Goal: Navigation & Orientation: Find specific page/section

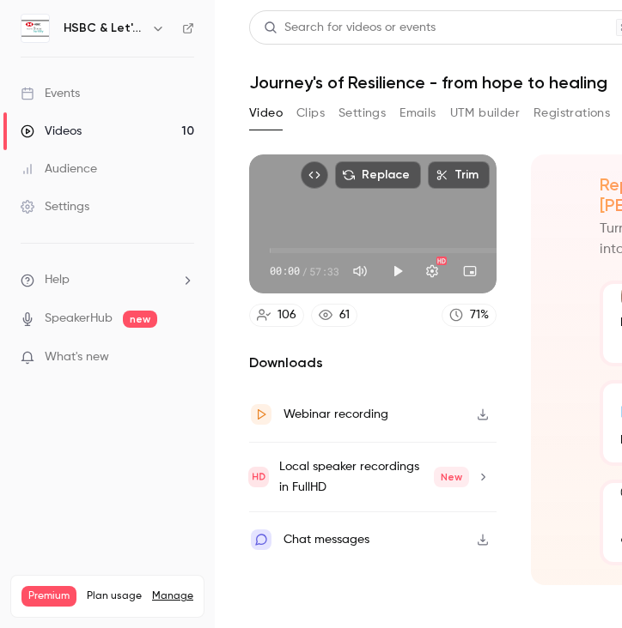
click at [160, 29] on icon "button" at bounding box center [158, 28] width 14 height 14
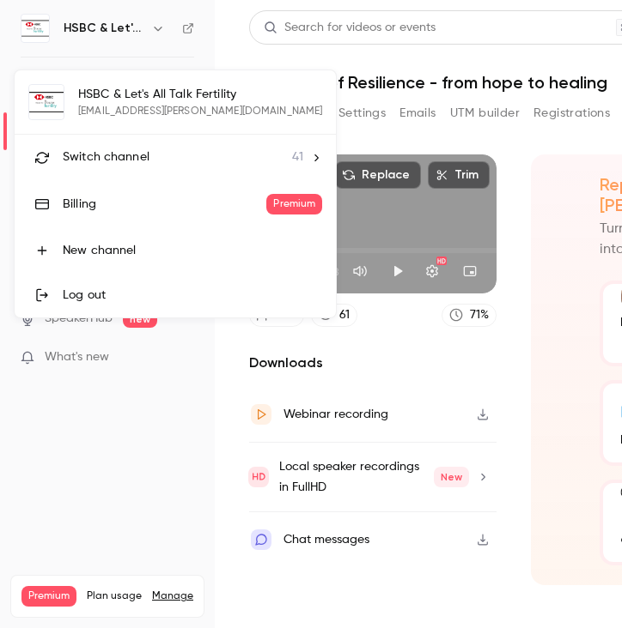
click at [114, 161] on span "Switch channel" at bounding box center [106, 158] width 87 height 18
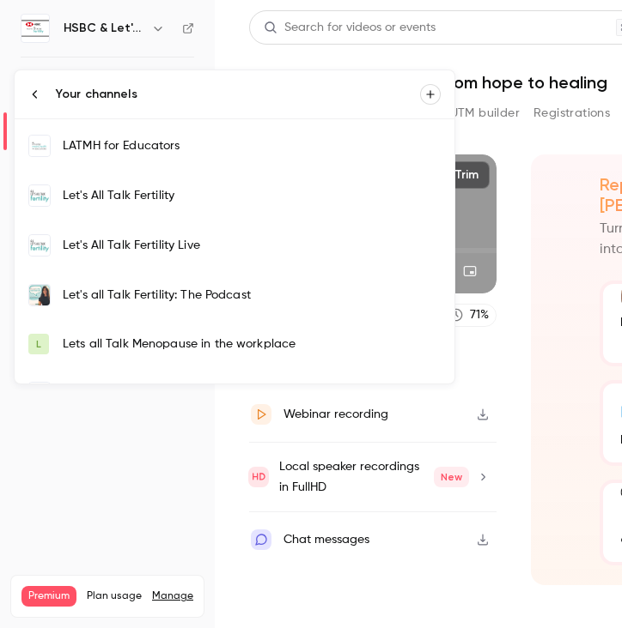
scroll to position [389, 0]
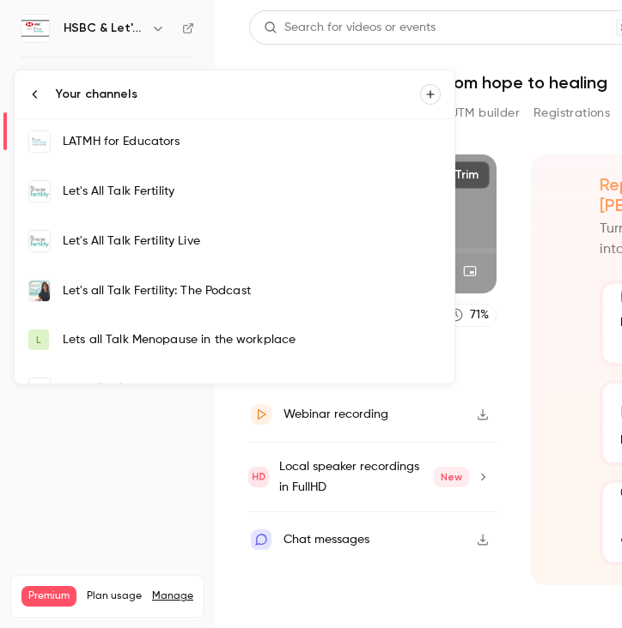
click at [117, 238] on div "Let's All Talk Fertility Live" at bounding box center [252, 241] width 378 height 17
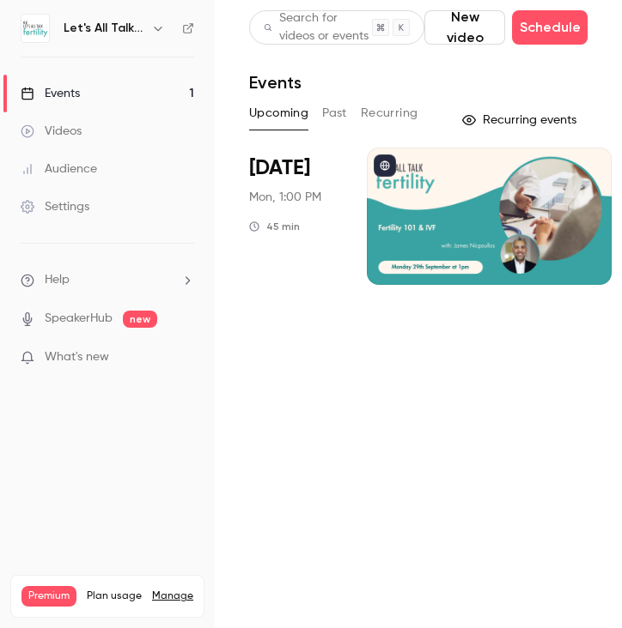
click at [184, 27] on icon at bounding box center [188, 28] width 12 height 12
click at [110, 33] on h6 "Let's All Talk Fertility Live" at bounding box center [104, 28] width 81 height 17
click at [153, 33] on icon "button" at bounding box center [158, 28] width 14 height 14
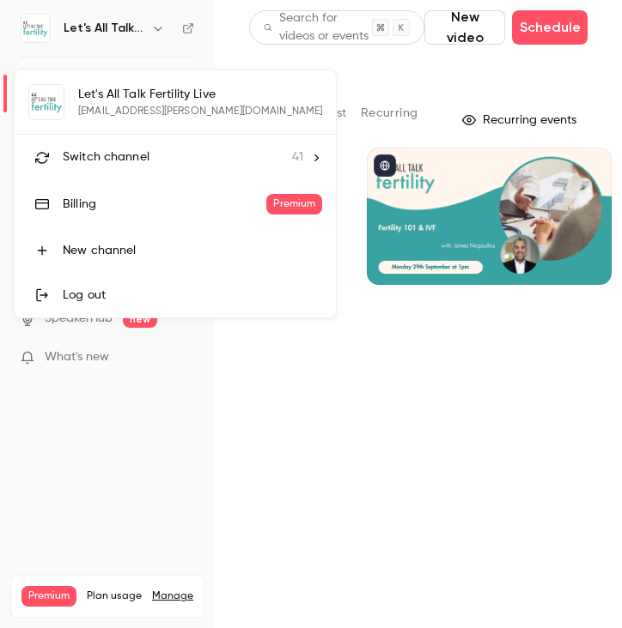
click at [143, 155] on span "Switch channel" at bounding box center [106, 158] width 87 height 18
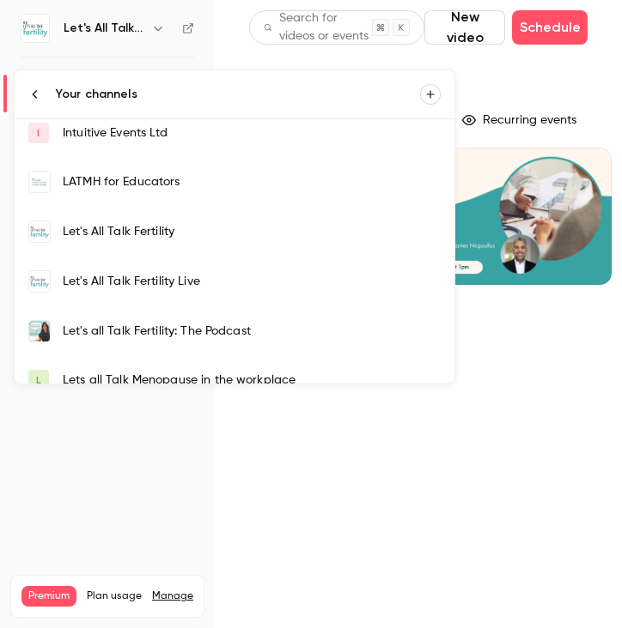
scroll to position [367, 0]
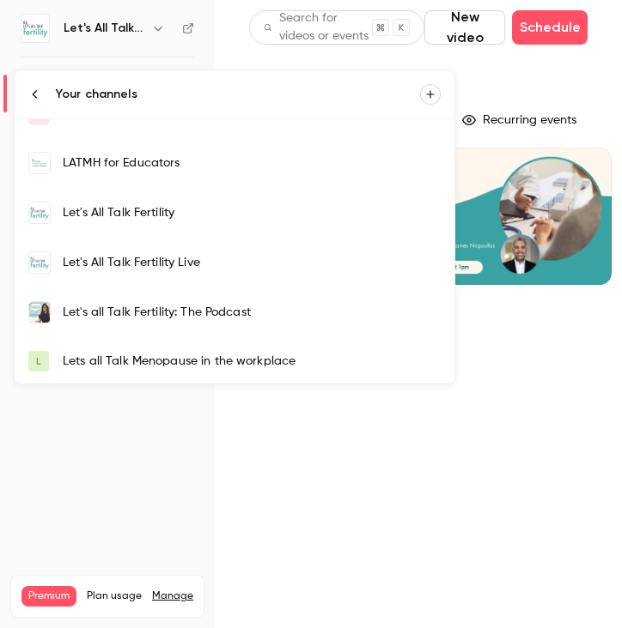
click at [118, 221] on link "Let's All Talk Fertility" at bounding box center [235, 213] width 440 height 50
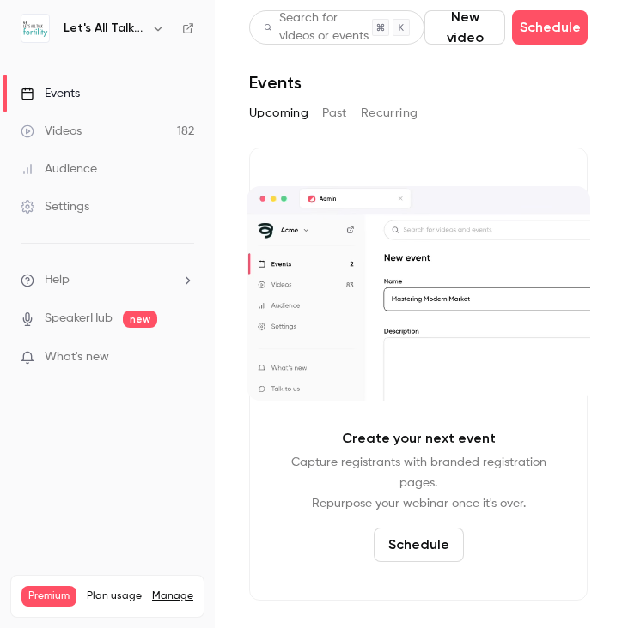
click at [330, 110] on button "Past" at bounding box center [334, 113] width 25 height 27
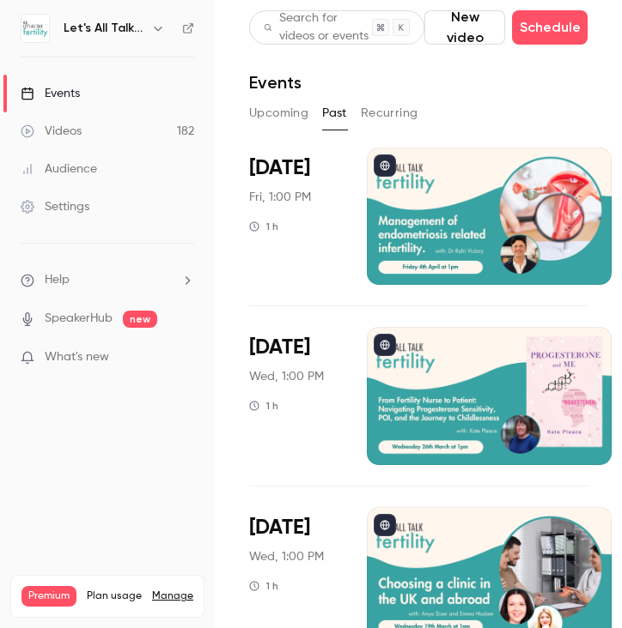
click at [285, 110] on button "Upcoming" at bounding box center [278, 113] width 59 height 27
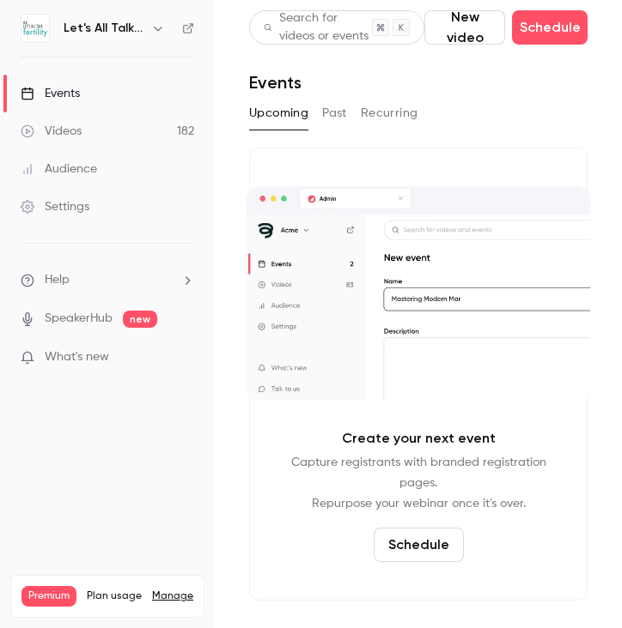
click at [323, 112] on button "Past" at bounding box center [334, 113] width 25 height 27
